Goal: Transaction & Acquisition: Subscribe to service/newsletter

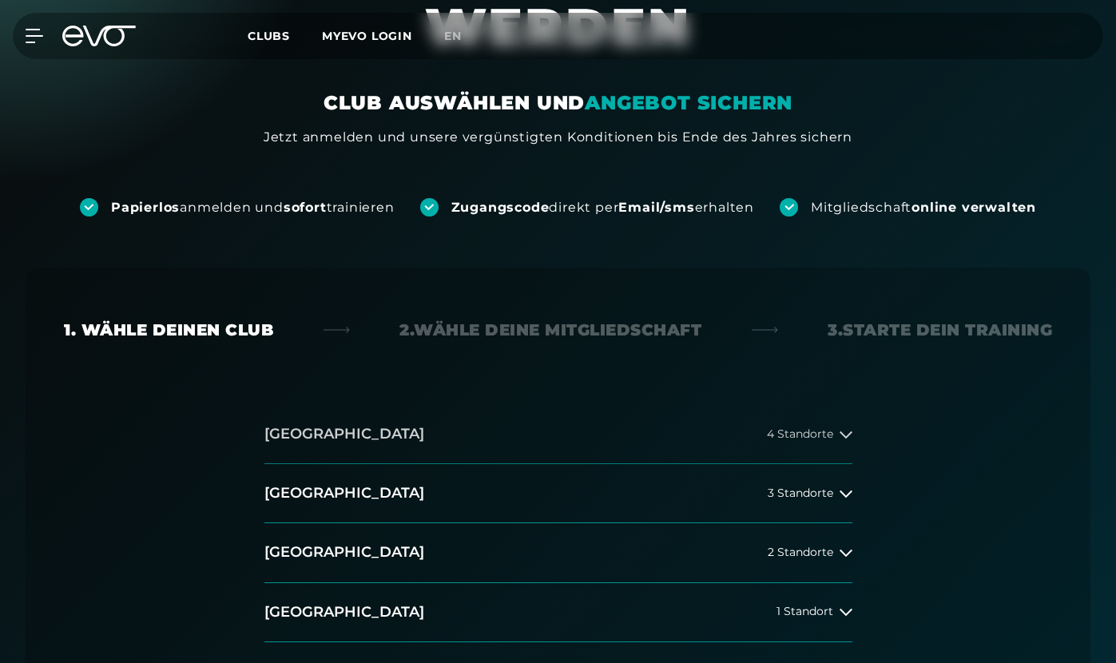
click at [827, 434] on span "4 Standorte" at bounding box center [800, 434] width 66 height 12
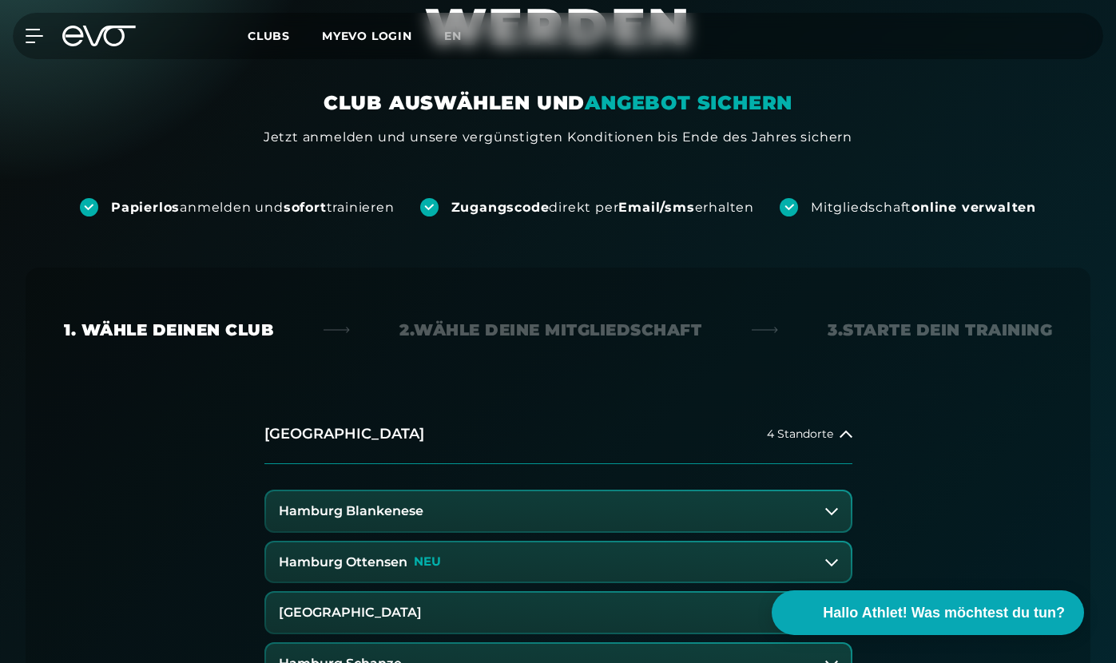
scroll to position [150, 0]
click at [697, 524] on button "Hamburg Blankenese" at bounding box center [558, 511] width 585 height 40
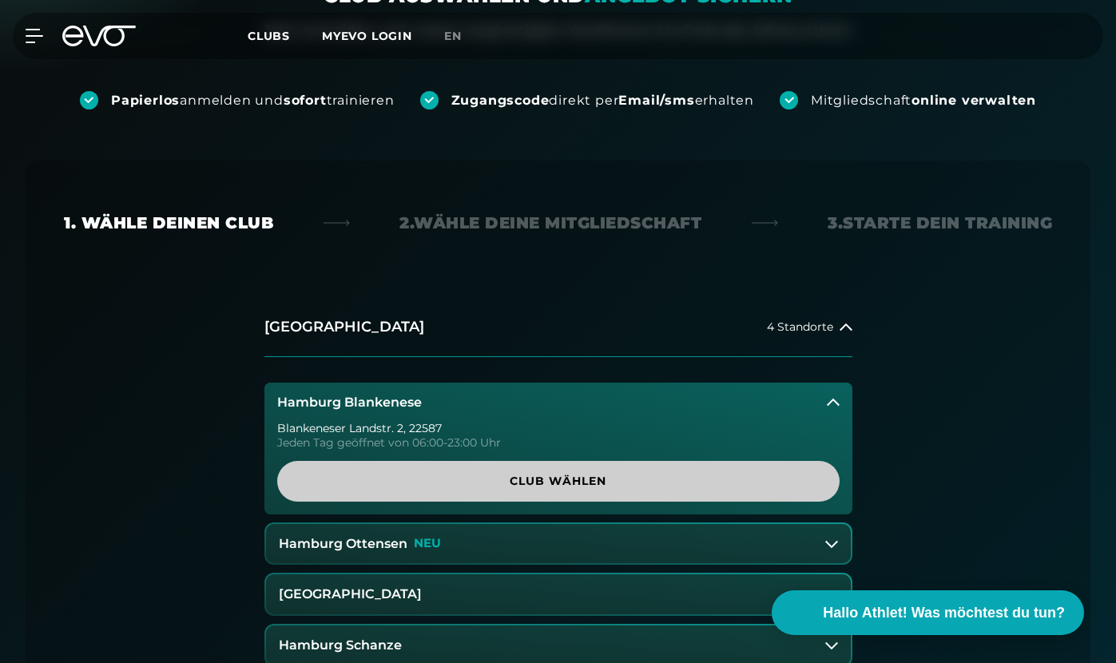
click at [616, 475] on span "Club wählen" at bounding box center [558, 481] width 524 height 17
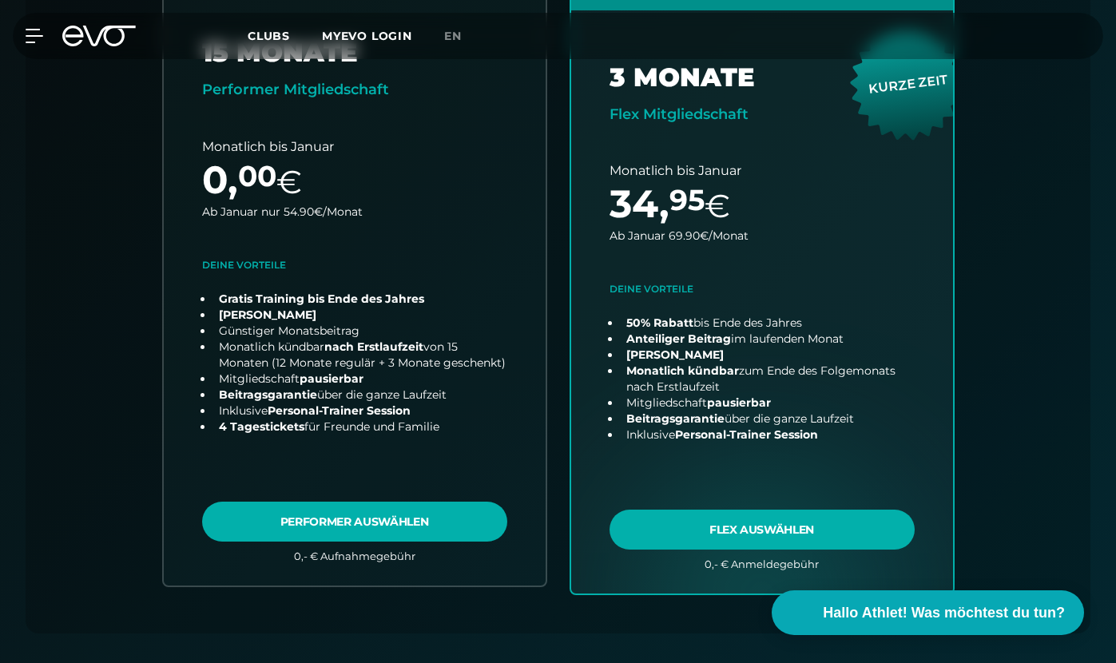
scroll to position [660, 0]
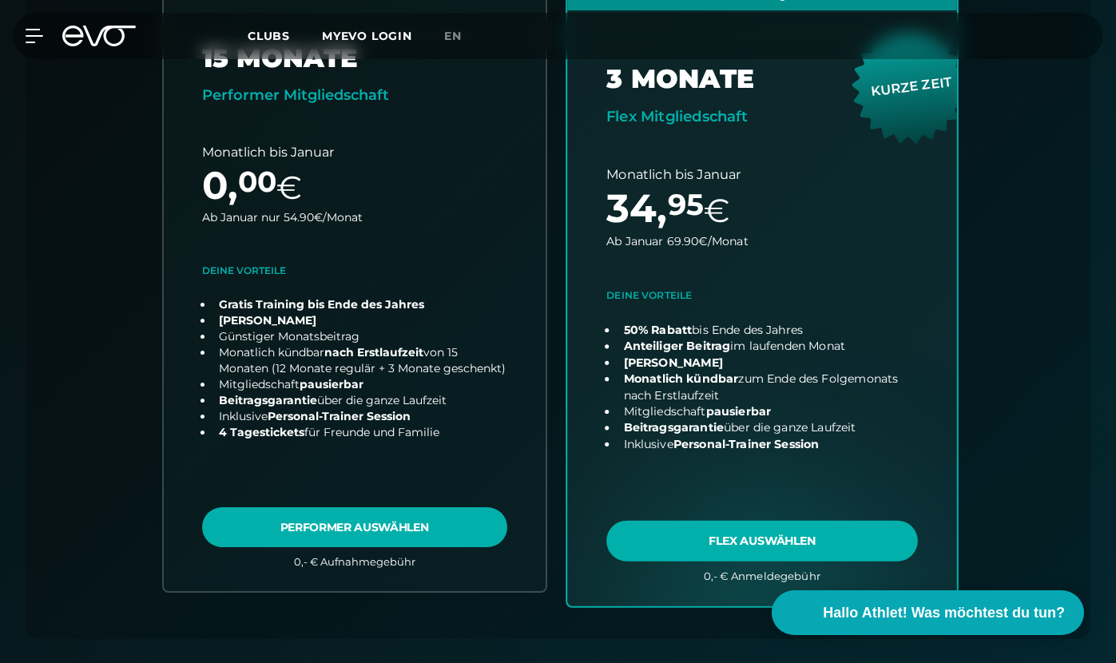
click at [690, 528] on link "choose plan" at bounding box center [762, 291] width 390 height 629
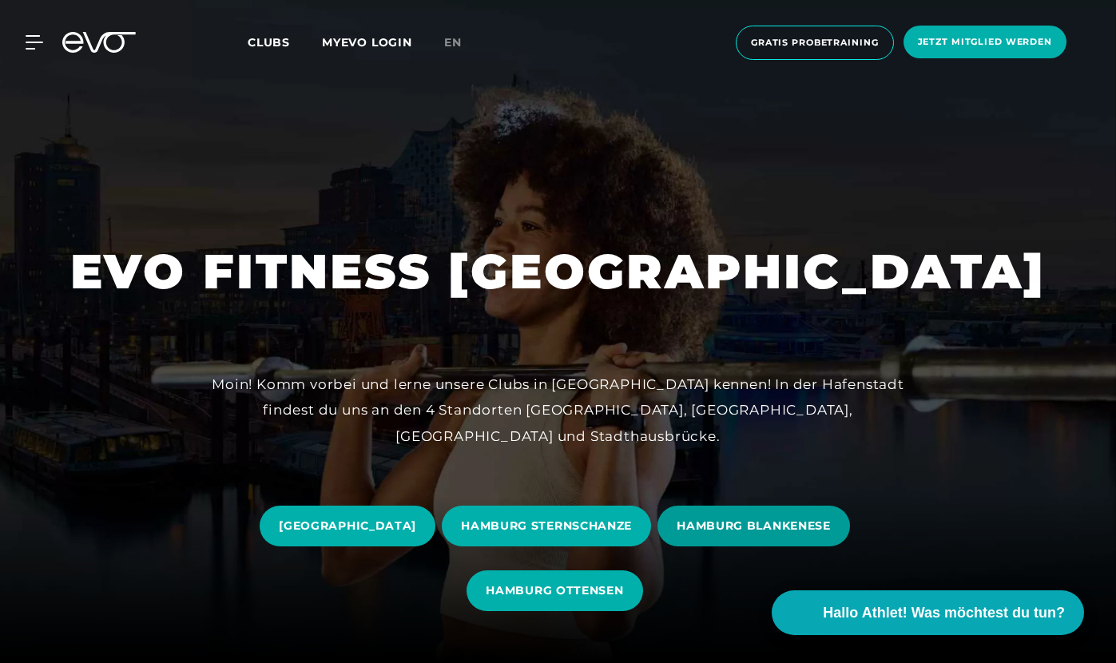
click at [766, 524] on span "HAMBURG BLANKENESE" at bounding box center [754, 526] width 154 height 17
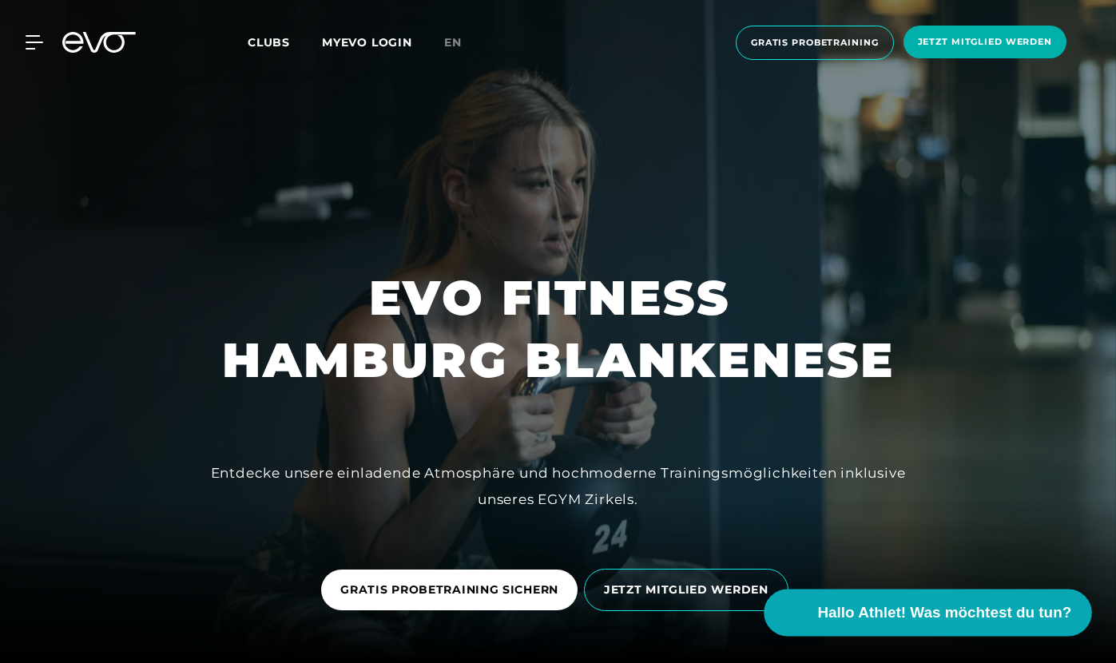
click at [890, 612] on span "Hallo Athlet! Was möchtest du tun?" at bounding box center [945, 613] width 254 height 22
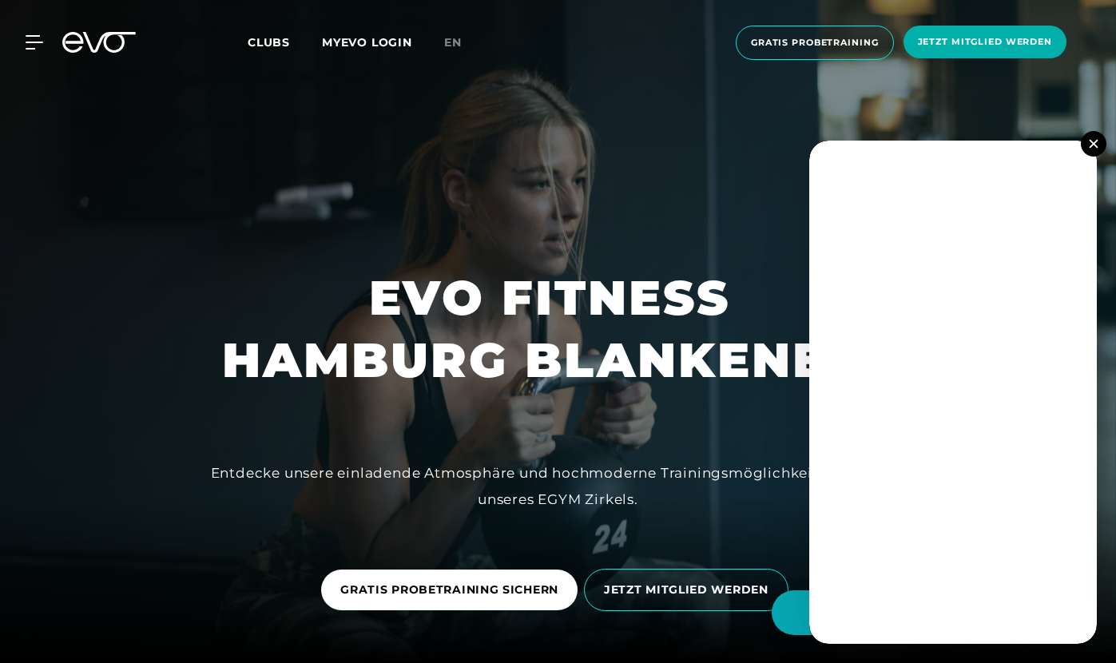
click at [1086, 146] on button at bounding box center [1094, 144] width 26 height 26
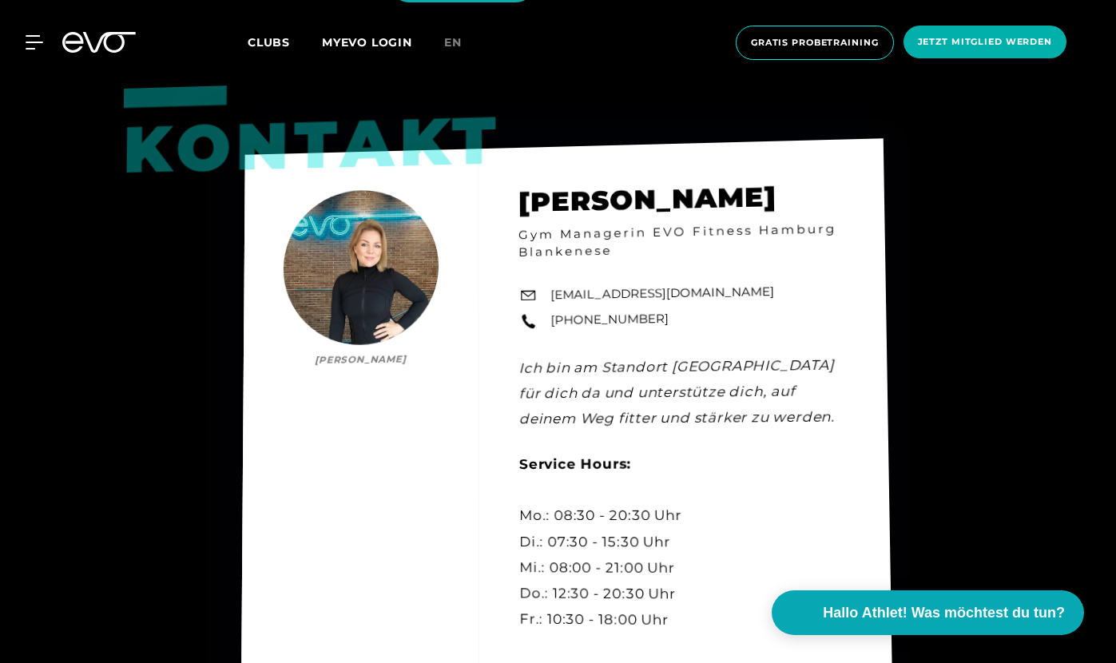
scroll to position [4372, 0]
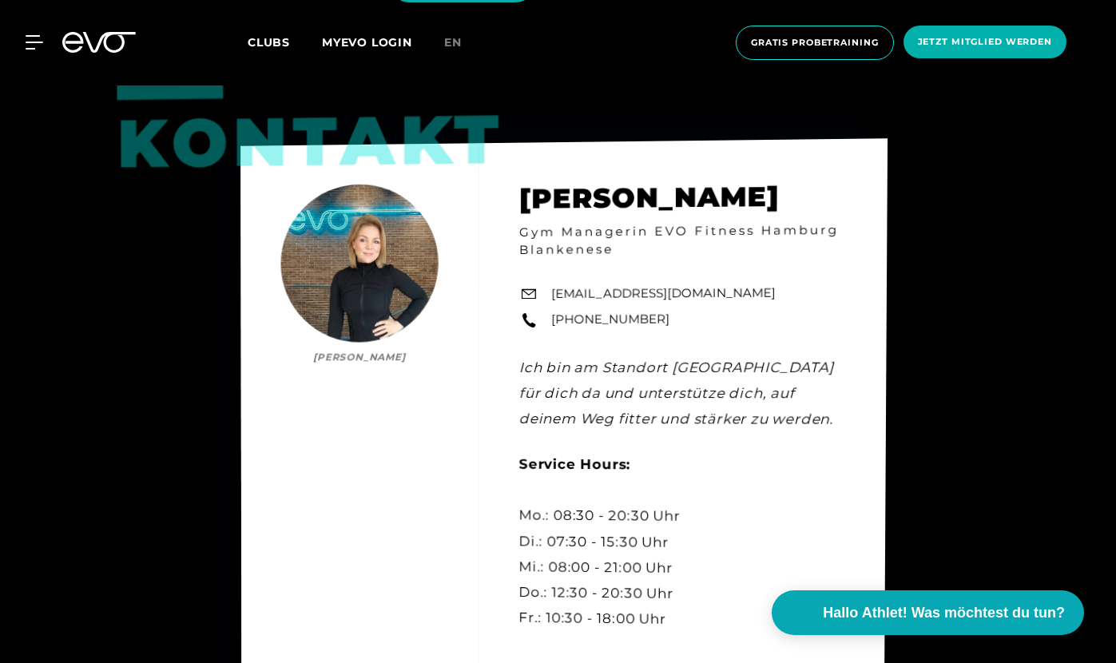
drag, startPoint x: 721, startPoint y: 289, endPoint x: 642, endPoint y: 303, distance: 80.2
click at [637, 302] on div "Kontakt [PERSON_NAME] [PERSON_NAME] Gym Managerin EVO Fitness Hamburg Blankenes…" at bounding box center [563, 416] width 647 height 557
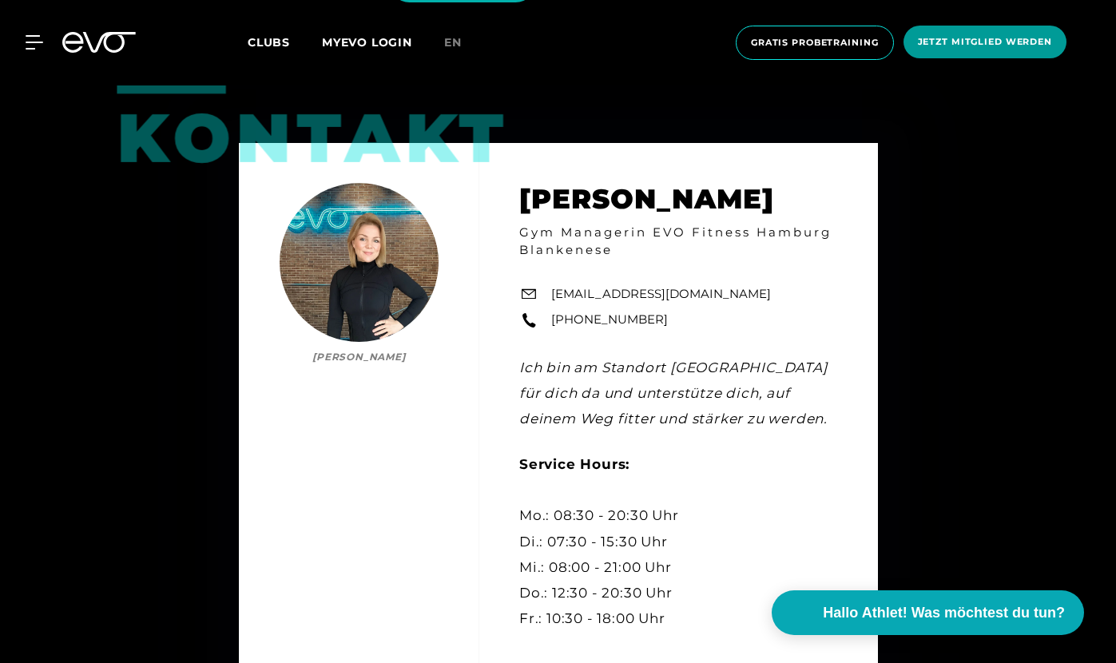
click at [988, 39] on span "Jetzt Mitglied werden" at bounding box center [985, 42] width 134 height 14
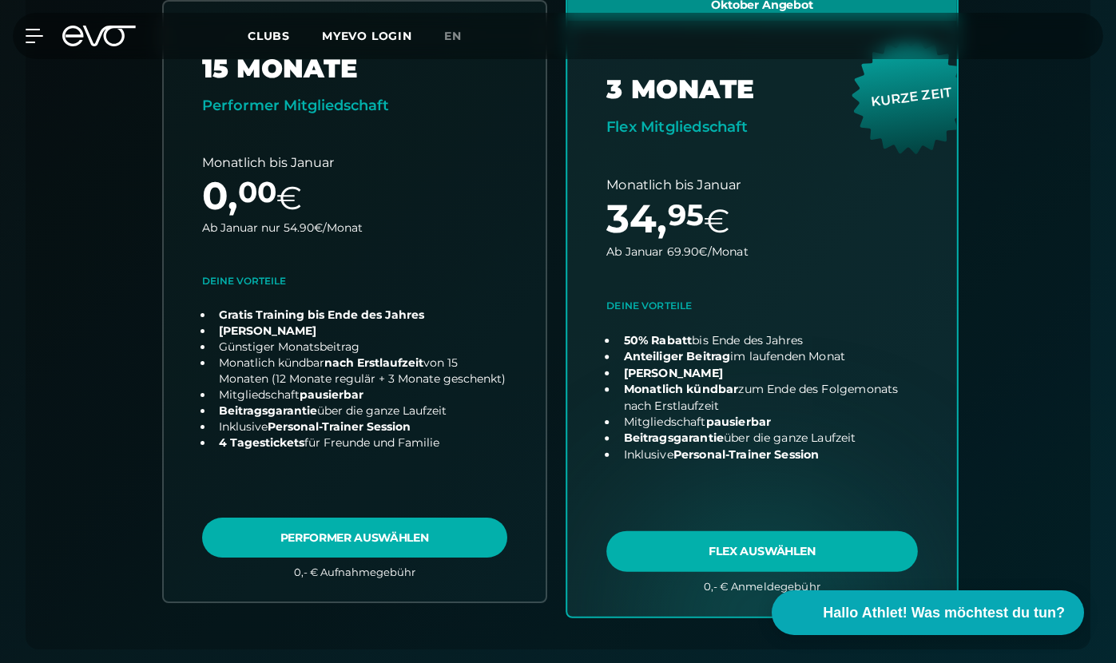
scroll to position [665, 0]
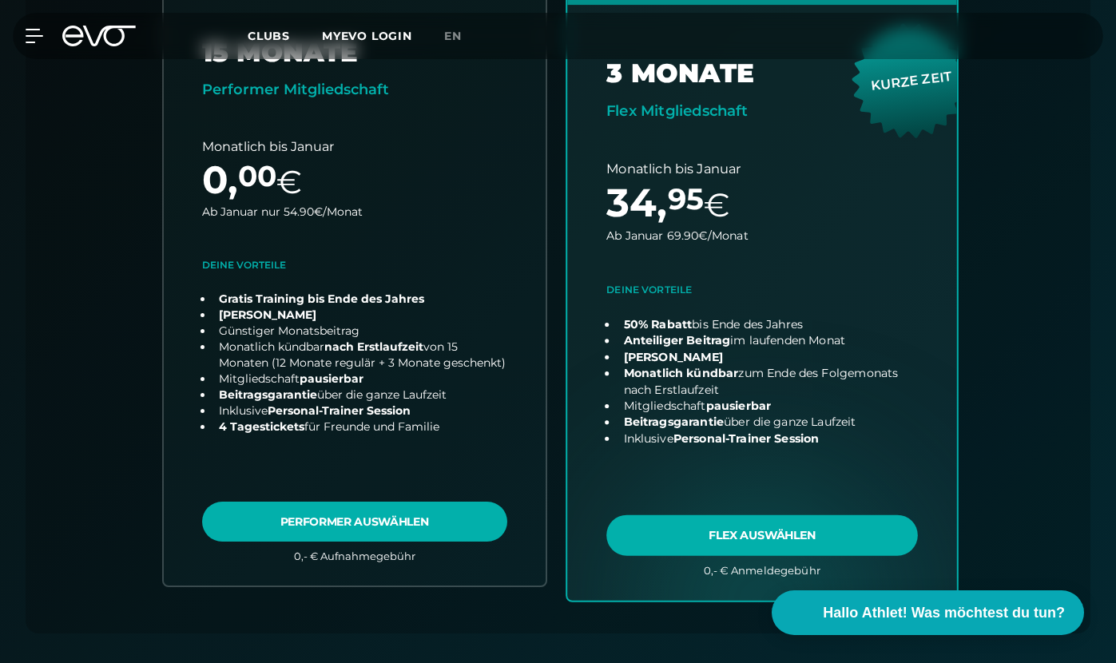
click at [708, 529] on link "choose plan" at bounding box center [762, 285] width 390 height 629
